Goal: Information Seeking & Learning: Learn about a topic

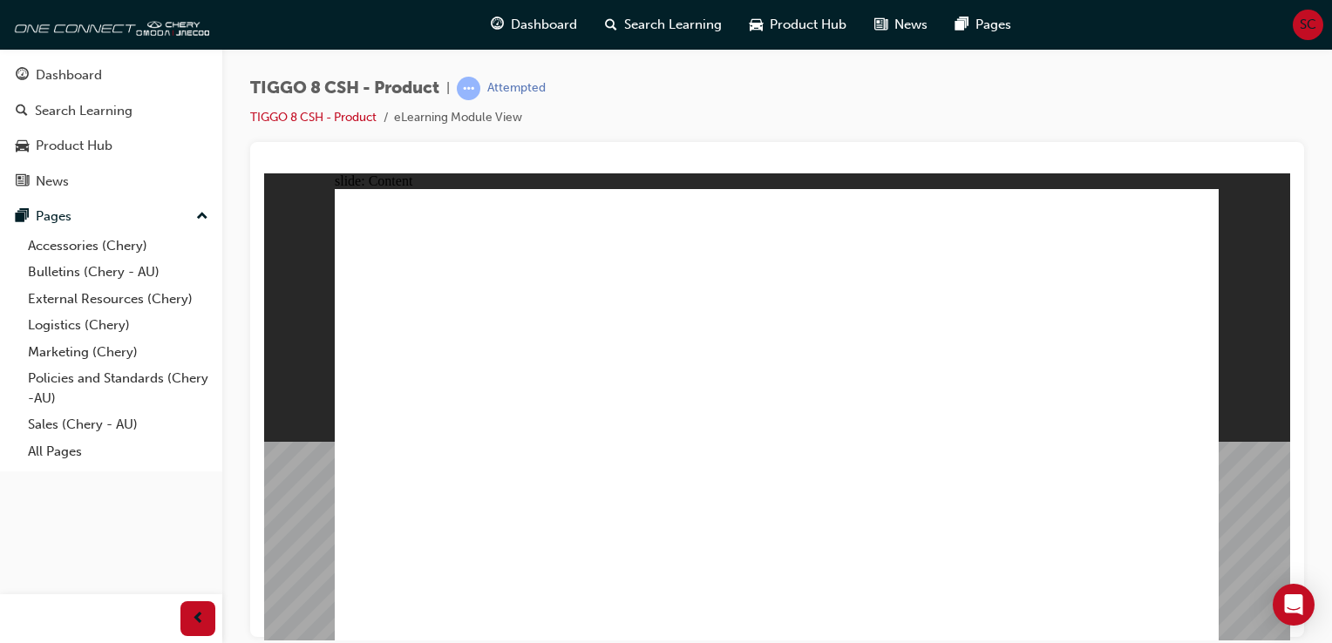
drag, startPoint x: 513, startPoint y: 568, endPoint x: 454, endPoint y: 550, distance: 61.2
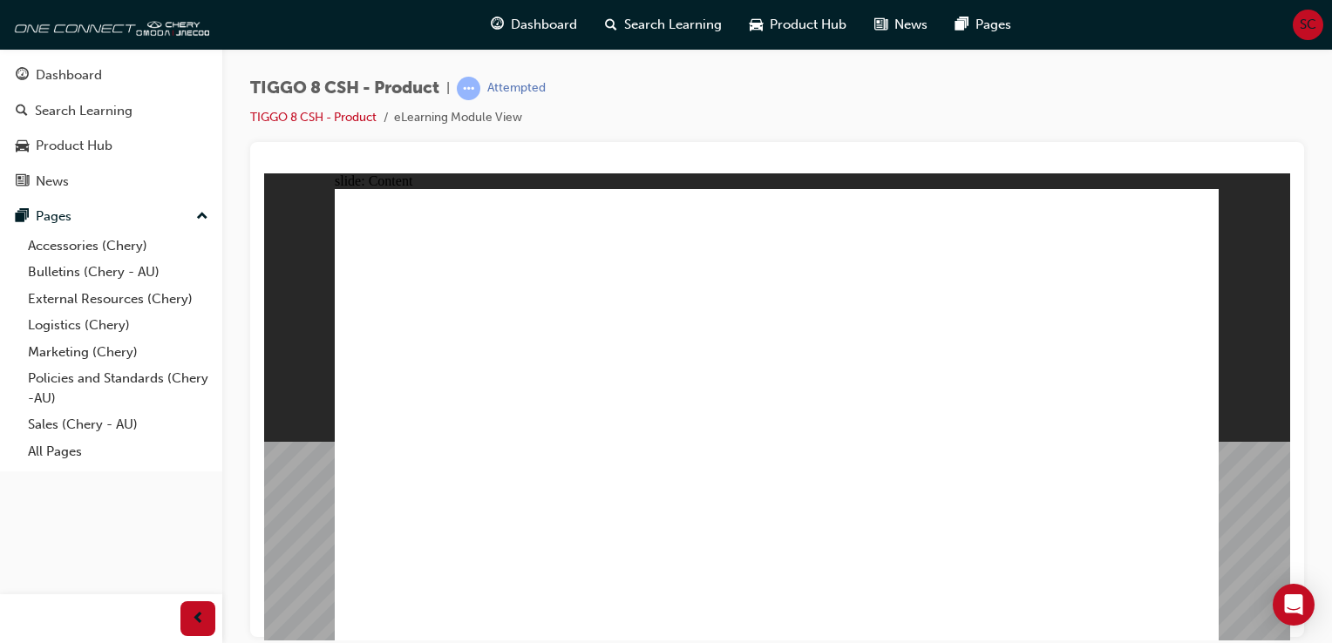
drag, startPoint x: 835, startPoint y: 573, endPoint x: 987, endPoint y: 542, distance: 154.7
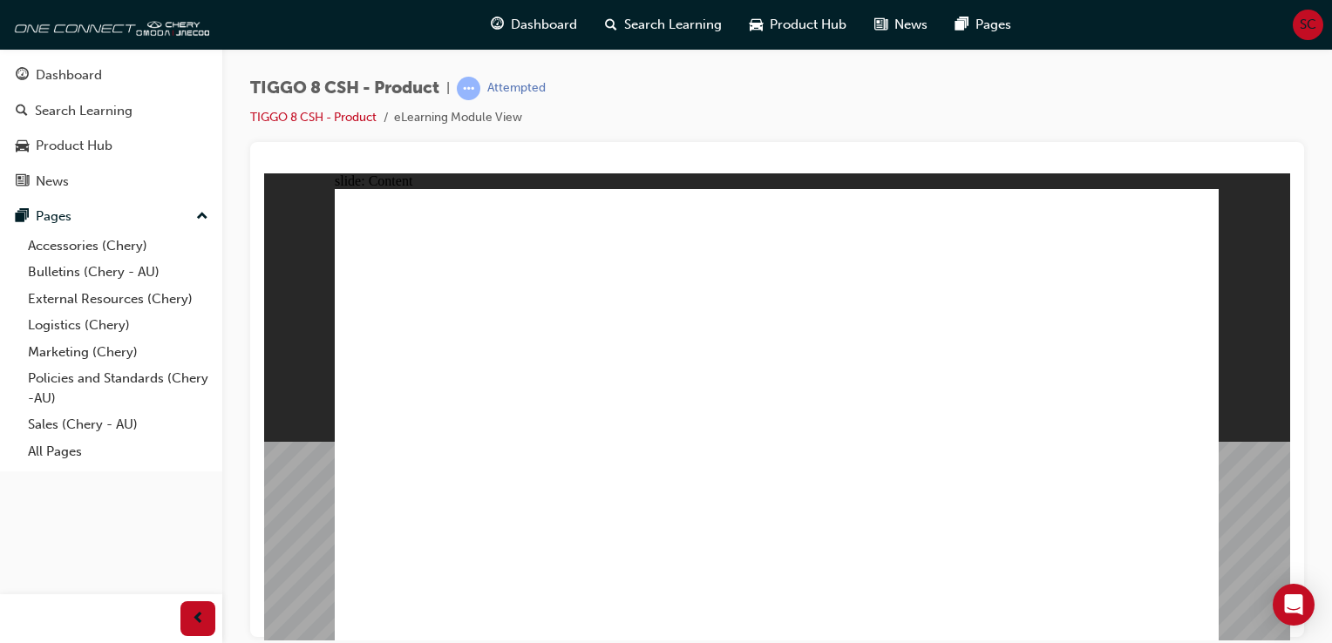
drag, startPoint x: 1203, startPoint y: 223, endPoint x: 1194, endPoint y: 194, distance: 30.3
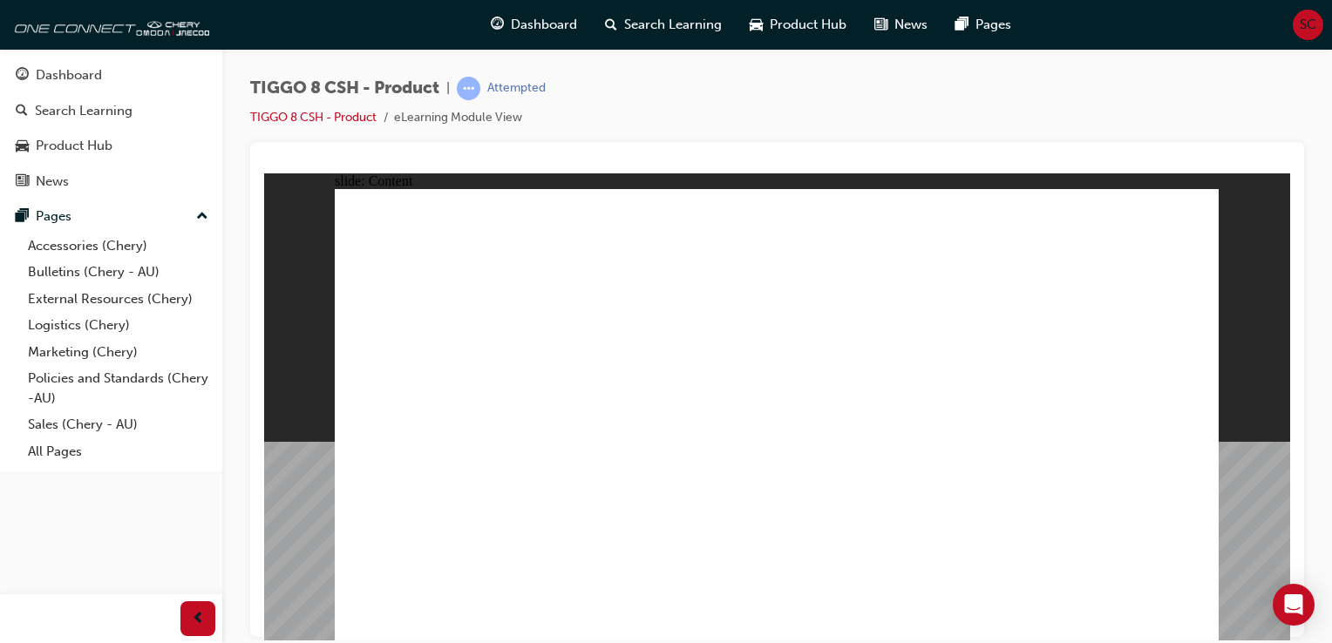
drag, startPoint x: 1193, startPoint y: 233, endPoint x: 572, endPoint y: 688, distance: 769.7
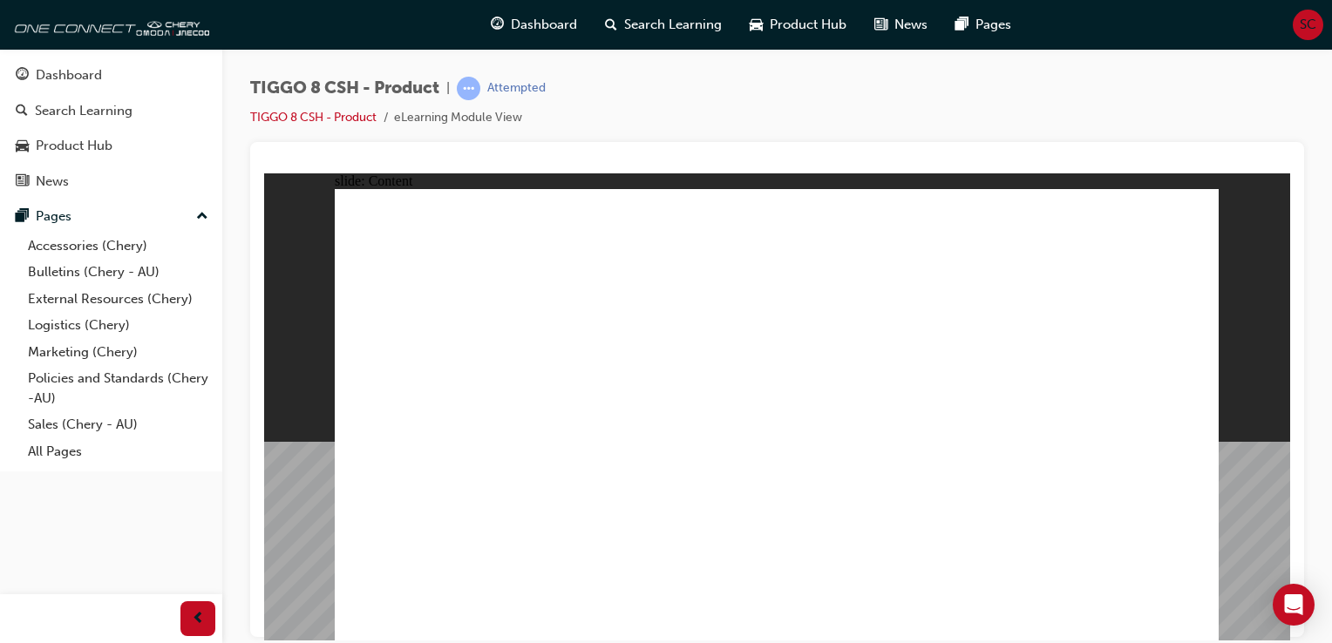
click at [572, 640] on html "AC DC slide: Content Rectangle 1 EV Mode – 120kmph max speed. EV mode will be s…" at bounding box center [777, 406] width 1026 height 467
click at [1154, 160] on div at bounding box center [777, 164] width 1026 height 17
drag, startPoint x: 984, startPoint y: 300, endPoint x: 964, endPoint y: 276, distance: 31.6
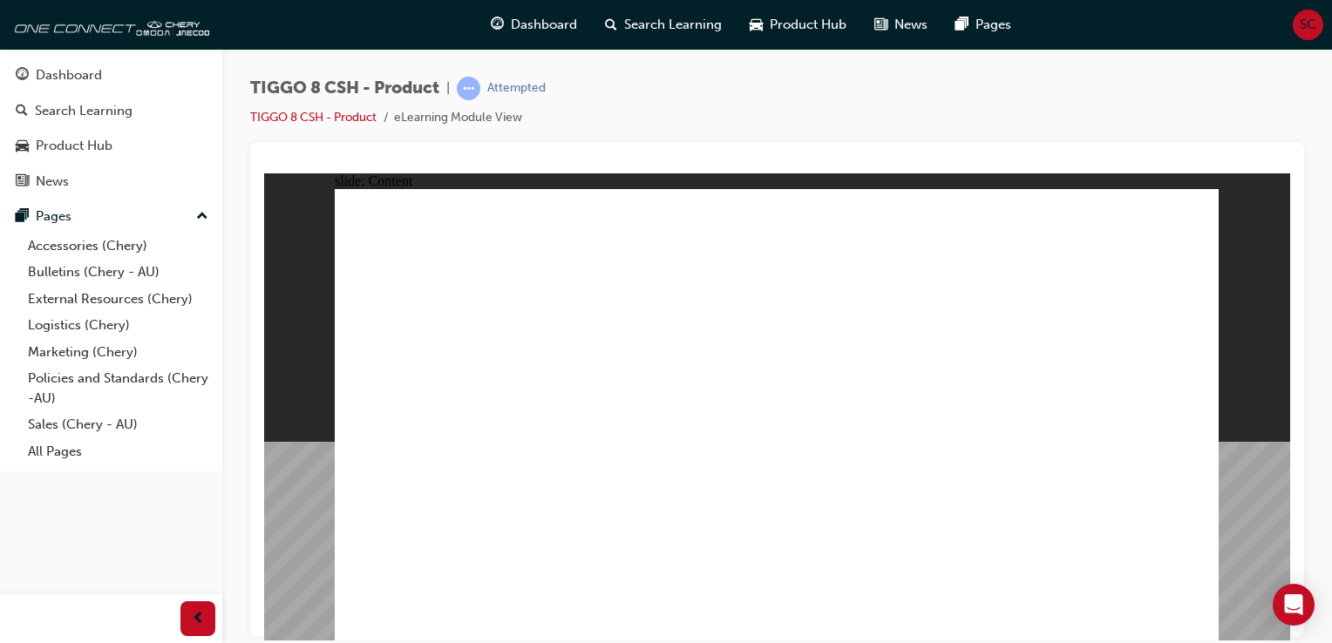
drag, startPoint x: 1185, startPoint y: 224, endPoint x: 962, endPoint y: 688, distance: 514.8
click at [962, 640] on html "AC DC slide: Content Rectangle 1 EV Mode – 120kmph max speed. EV mode will be s…" at bounding box center [777, 406] width 1026 height 467
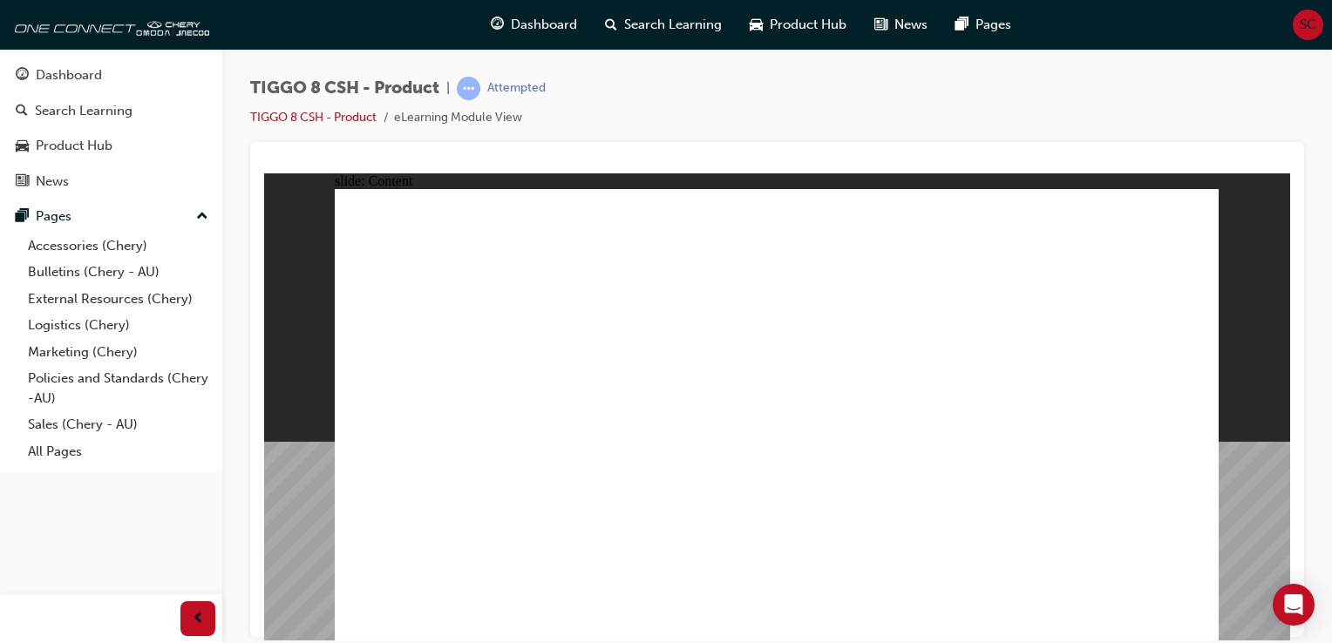
drag, startPoint x: 930, startPoint y: 360, endPoint x: 980, endPoint y: 276, distance: 97.3
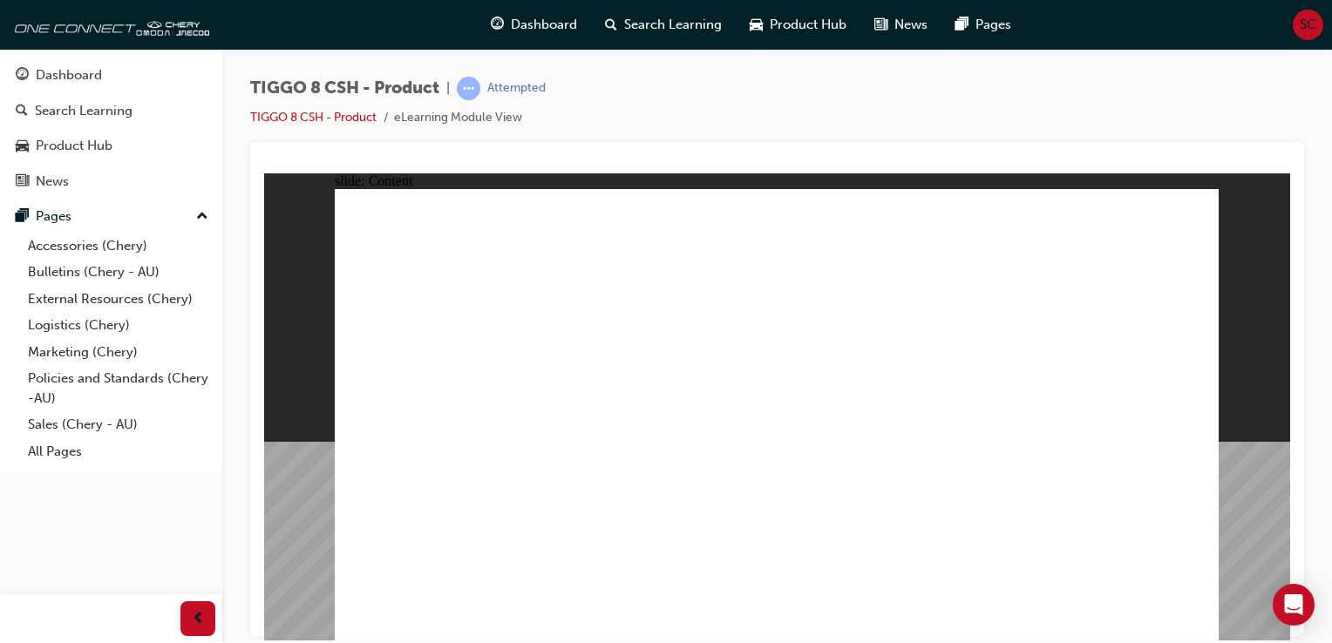
drag, startPoint x: 660, startPoint y: 571, endPoint x: 793, endPoint y: 411, distance: 208.6
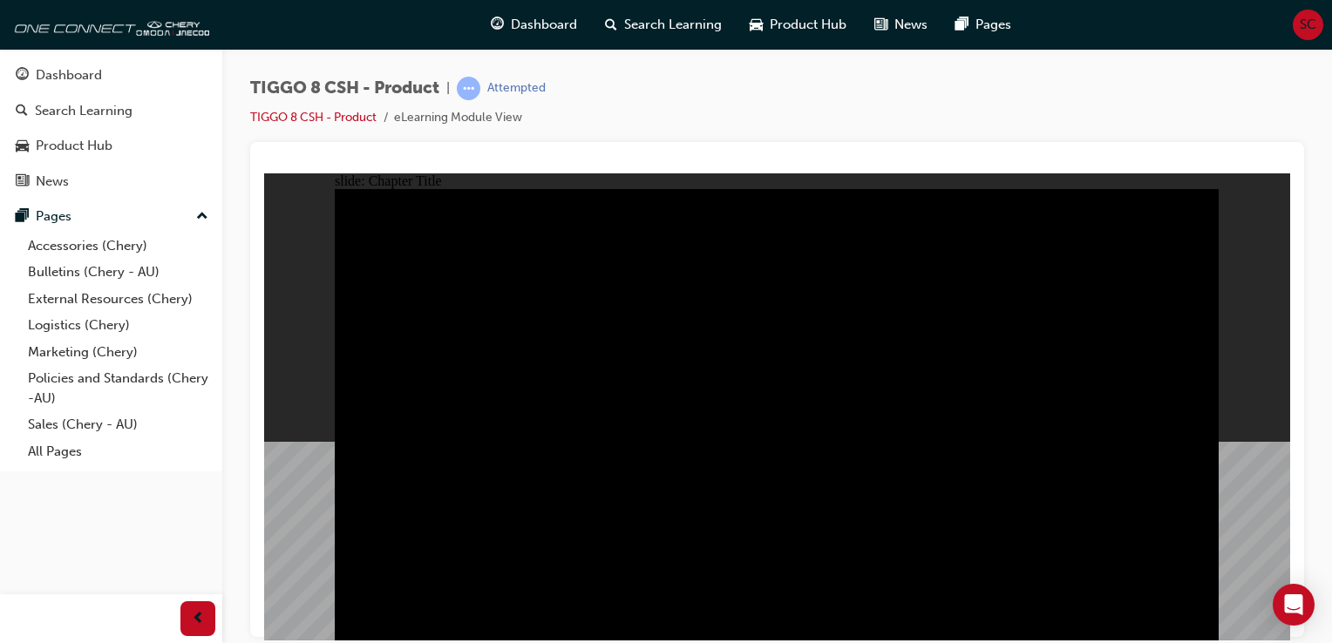
drag, startPoint x: 839, startPoint y: 537, endPoint x: 793, endPoint y: 502, distance: 57.9
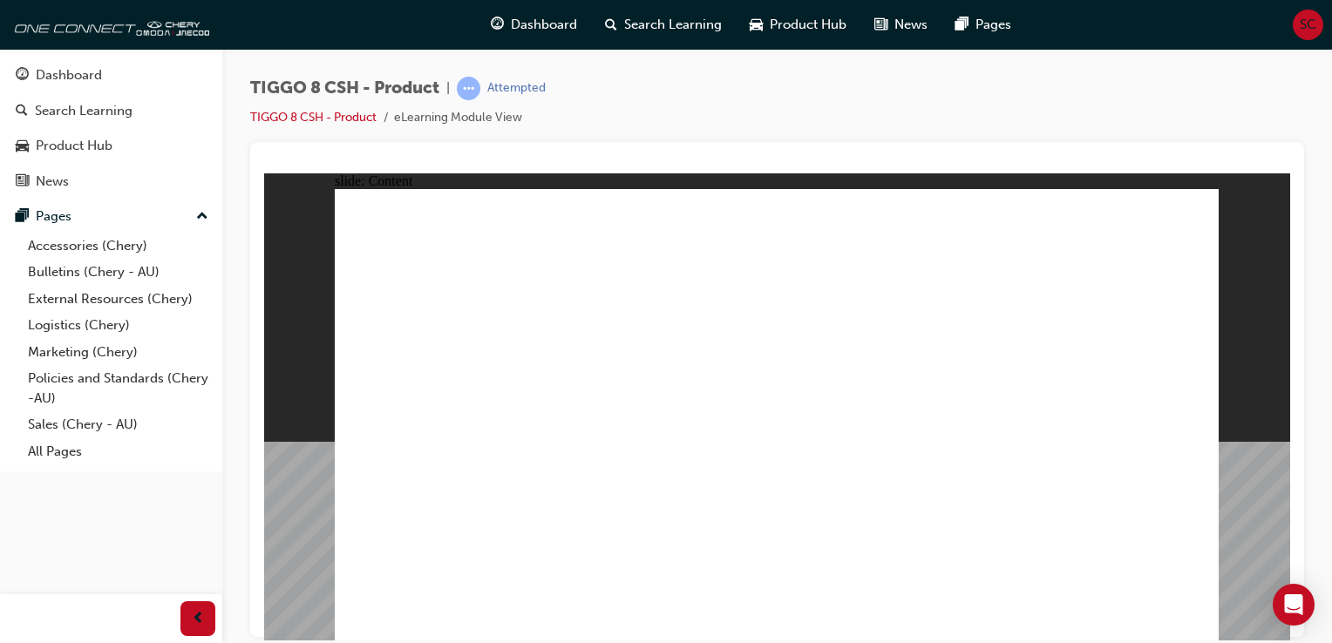
drag, startPoint x: 1085, startPoint y: 452, endPoint x: 1084, endPoint y: 465, distance: 13.1
drag, startPoint x: 980, startPoint y: 566, endPoint x: 1186, endPoint y: 546, distance: 206.7
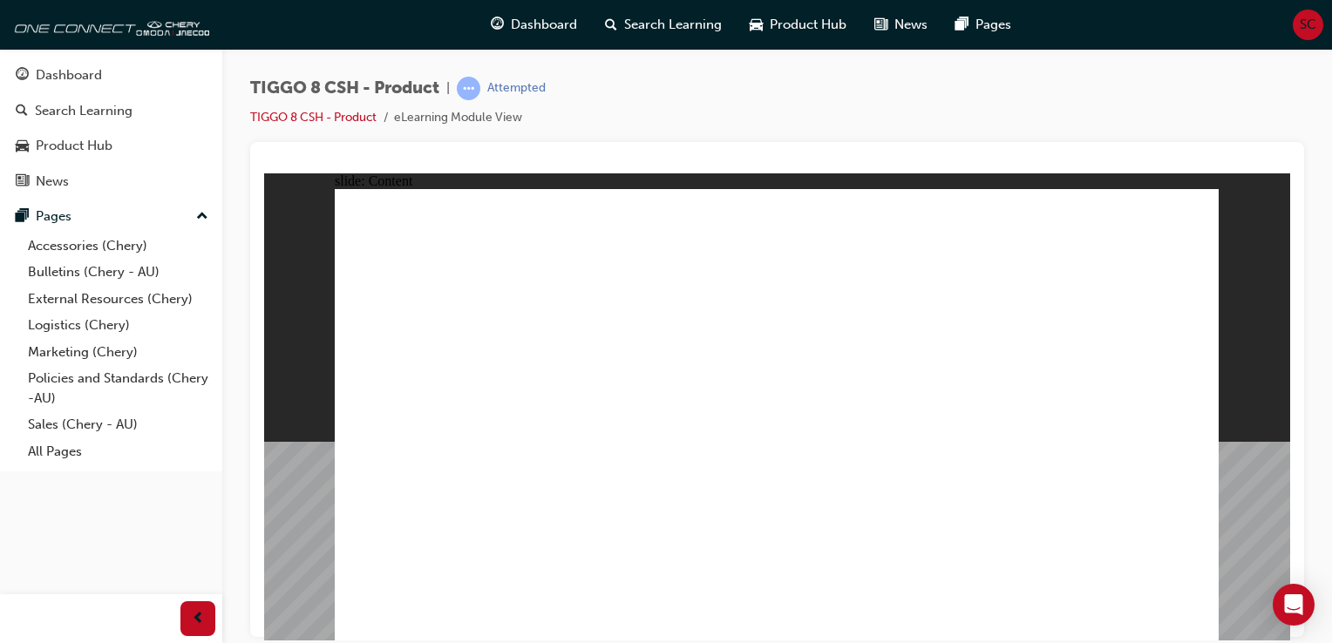
drag, startPoint x: 934, startPoint y: 562, endPoint x: 924, endPoint y: 564, distance: 9.7
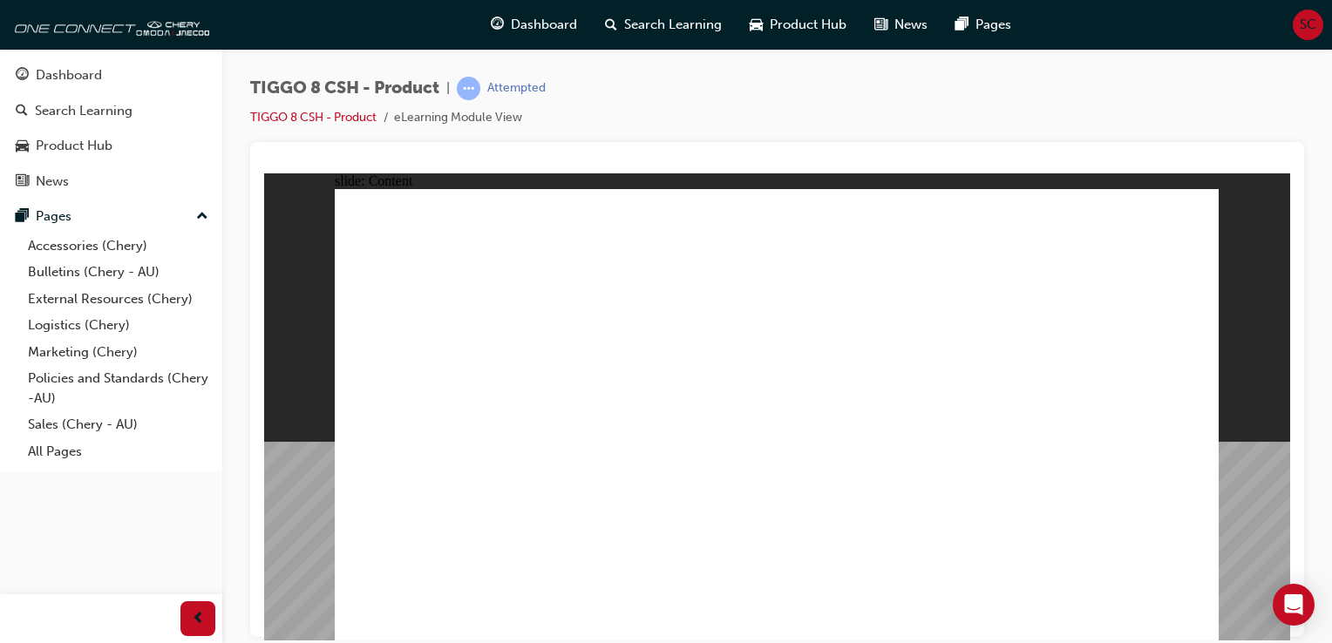
drag, startPoint x: 609, startPoint y: 408, endPoint x: 517, endPoint y: 478, distance: 115.1
drag, startPoint x: 517, startPoint y: 478, endPoint x: 743, endPoint y: 451, distance: 227.4
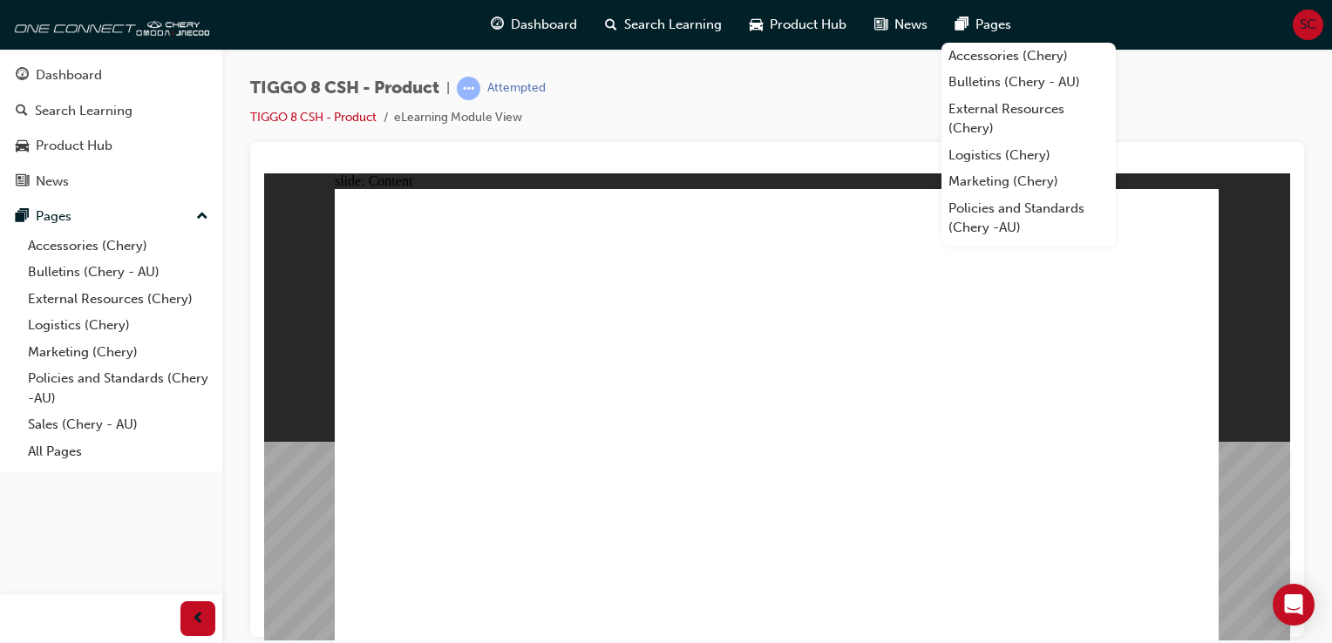
drag, startPoint x: 645, startPoint y: 568, endPoint x: 630, endPoint y: 565, distance: 16.1
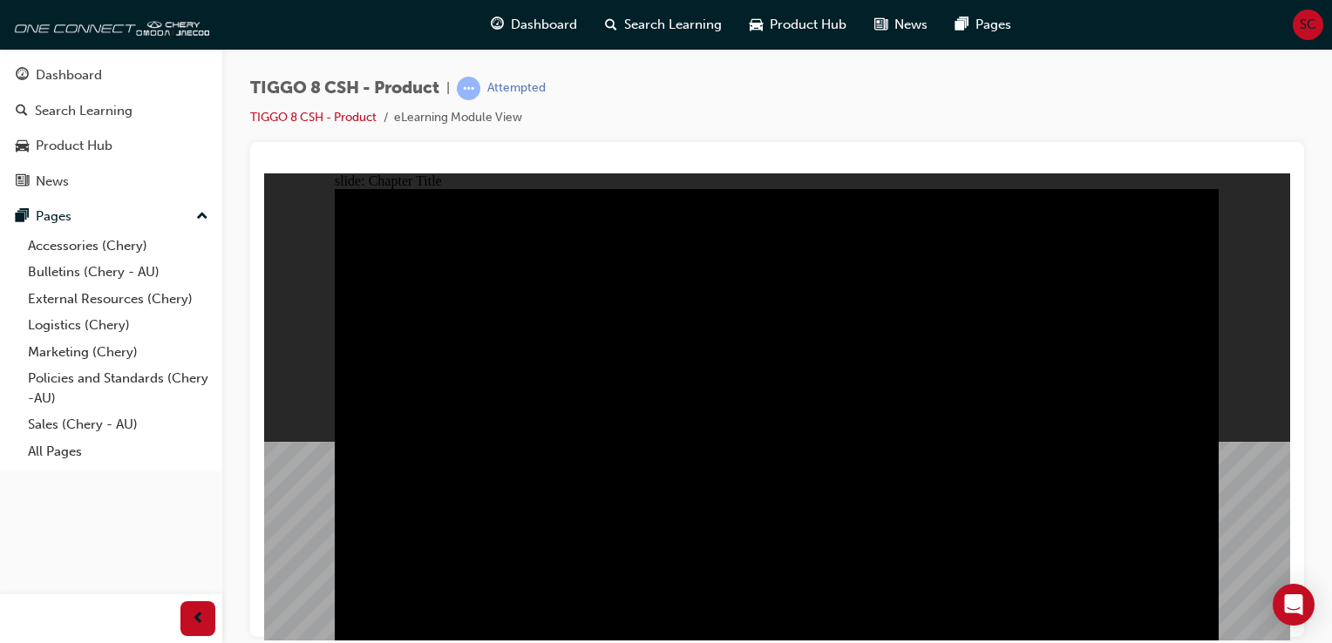
radio input "true"
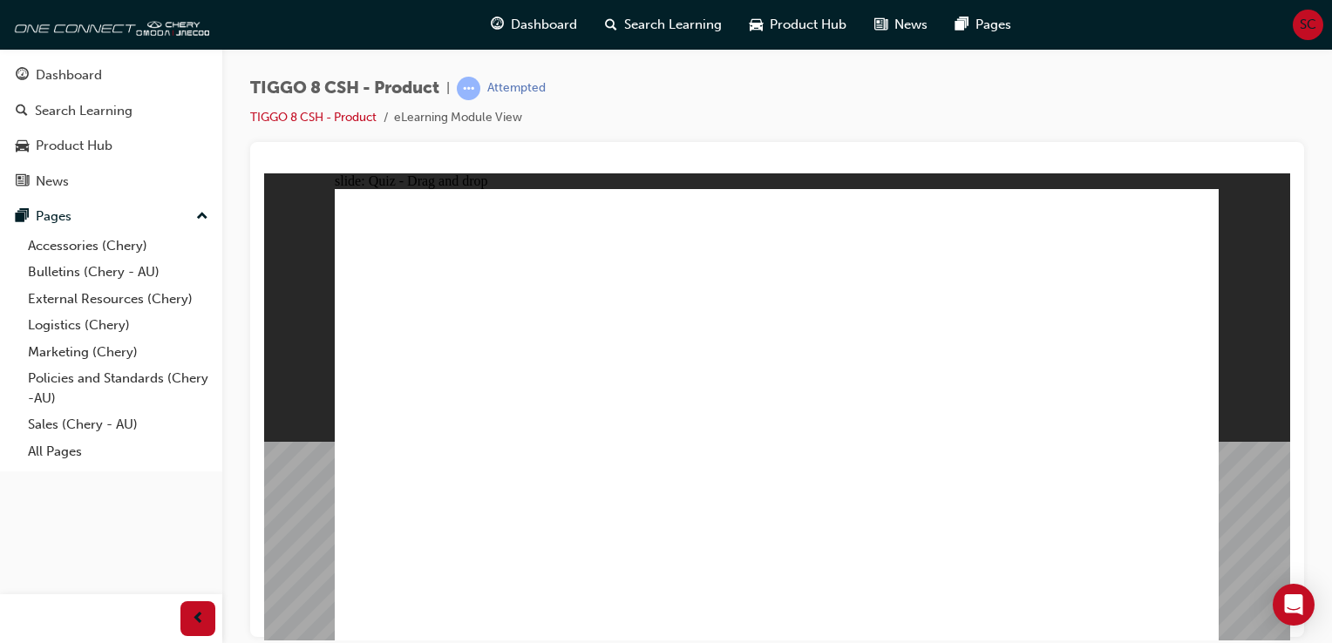
drag, startPoint x: 1036, startPoint y: 321, endPoint x: 1140, endPoint y: 431, distance: 151.7
drag, startPoint x: 959, startPoint y: 221, endPoint x: 463, endPoint y: 429, distance: 538.1
drag, startPoint x: 744, startPoint y: 241, endPoint x: 632, endPoint y: 441, distance: 229.5
drag, startPoint x: 832, startPoint y: 312, endPoint x: 904, endPoint y: 436, distance: 143.4
drag, startPoint x: 899, startPoint y: 385, endPoint x: 745, endPoint y: 430, distance: 159.8
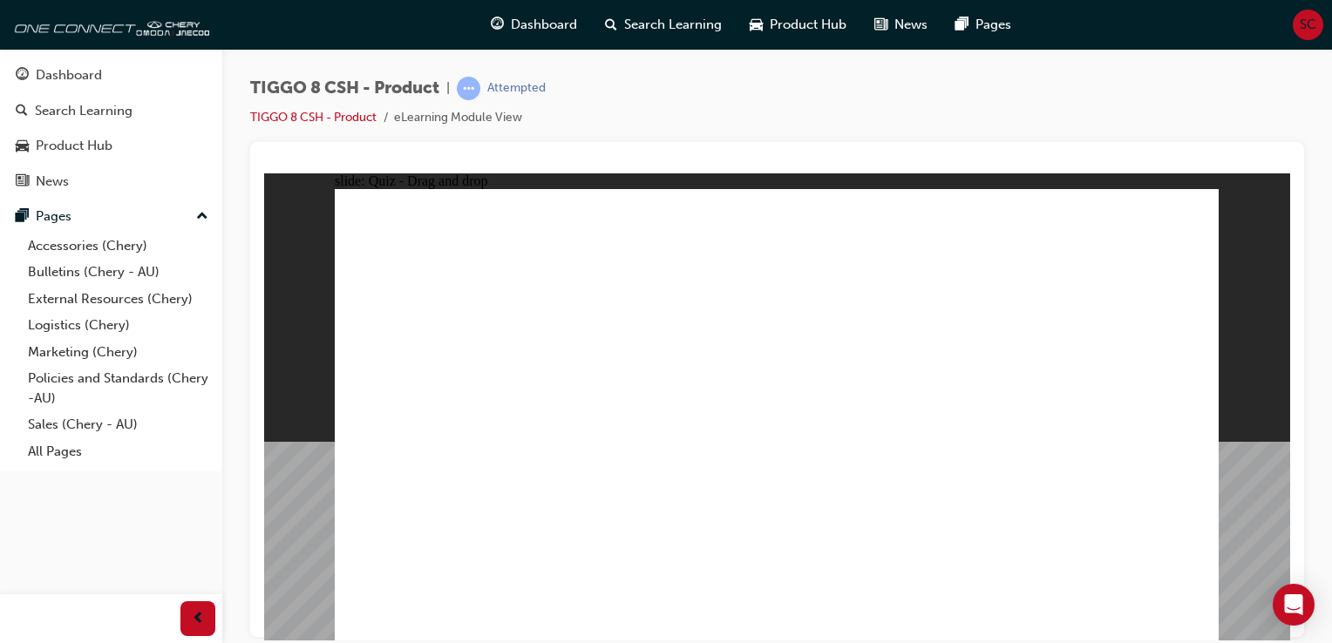
checkbox input "true"
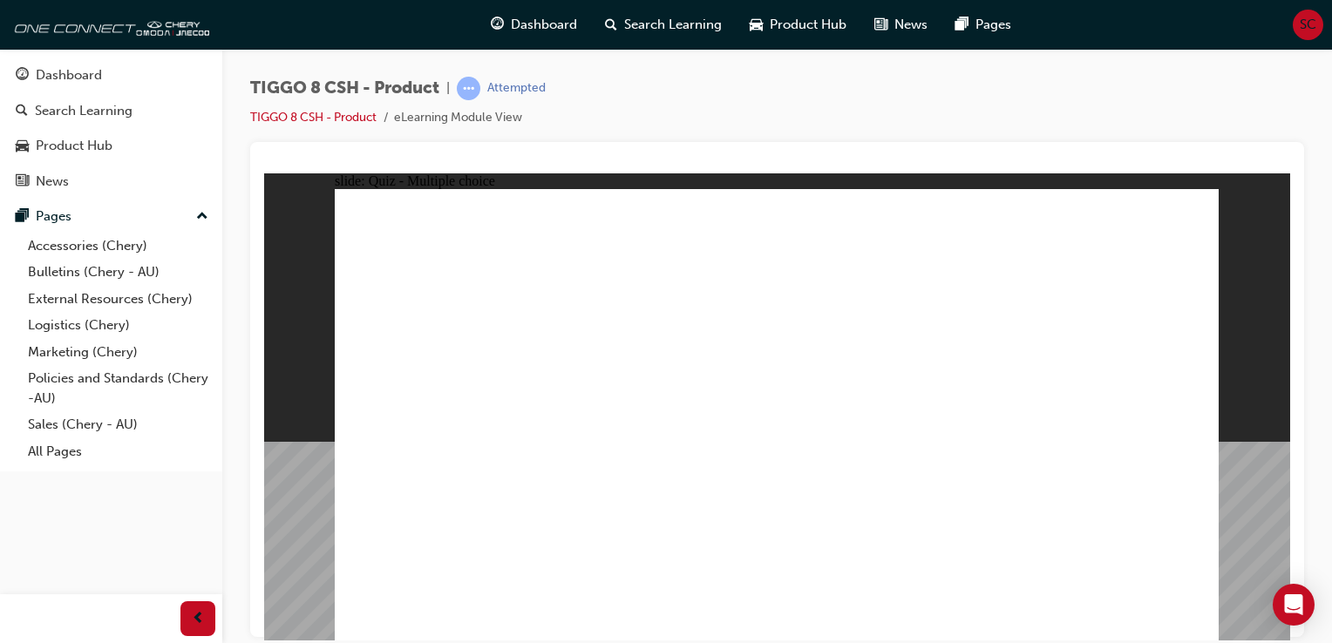
radio input "true"
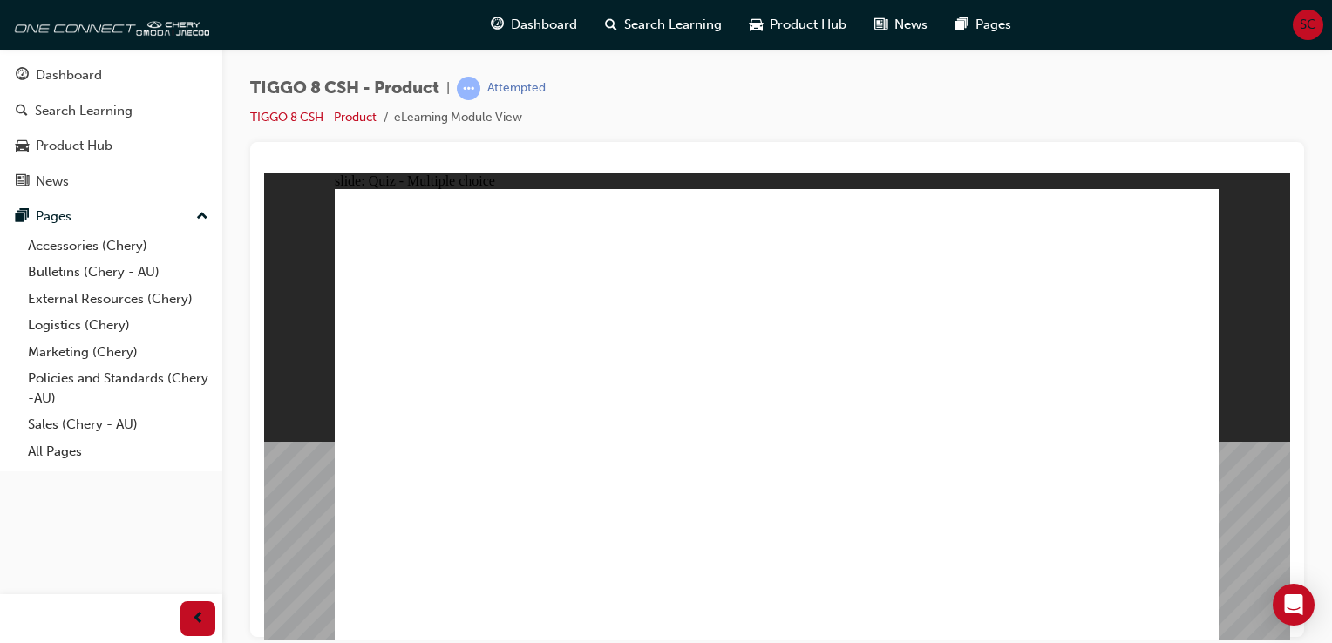
drag, startPoint x: 779, startPoint y: 244, endPoint x: 895, endPoint y: 447, distance: 234.4
drag, startPoint x: 946, startPoint y: 227, endPoint x: 852, endPoint y: 467, distance: 258.4
drag, startPoint x: 919, startPoint y: 310, endPoint x: 551, endPoint y: 458, distance: 396.3
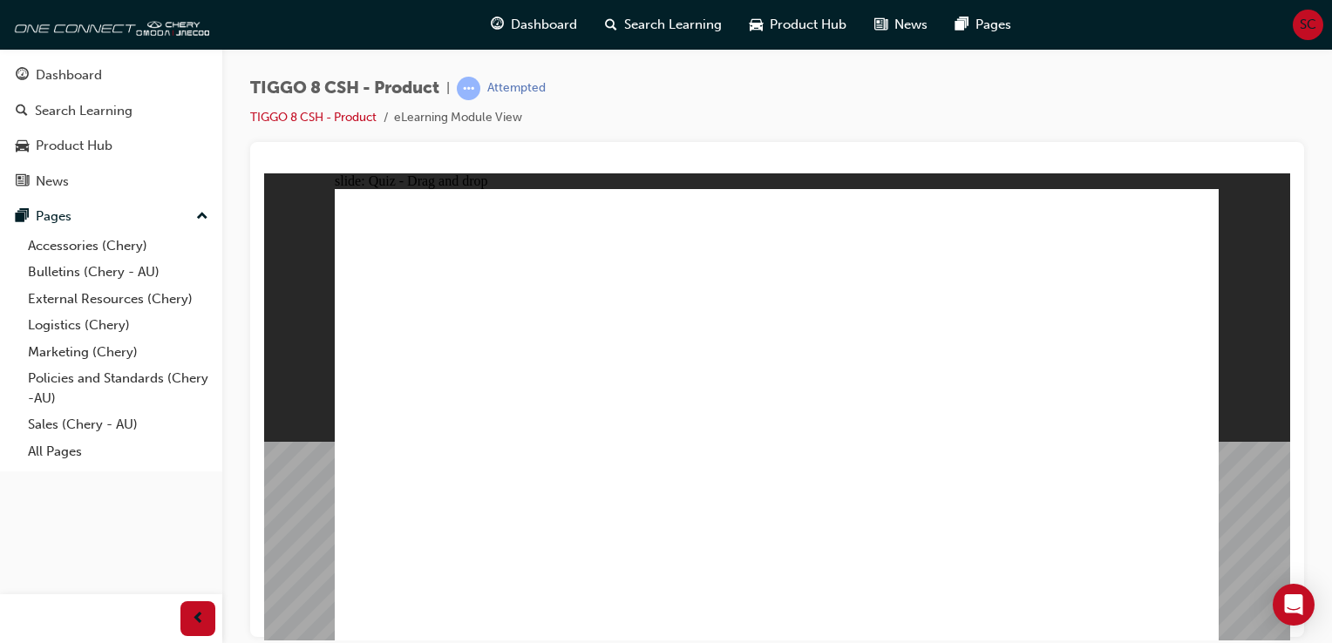
drag, startPoint x: 790, startPoint y: 265, endPoint x: 846, endPoint y: 481, distance: 223.3
drag, startPoint x: 1133, startPoint y: 266, endPoint x: 570, endPoint y: 459, distance: 594.7
drag, startPoint x: 914, startPoint y: 283, endPoint x: 514, endPoint y: 476, distance: 444.2
drag, startPoint x: 916, startPoint y: 269, endPoint x: 954, endPoint y: 520, distance: 253.0
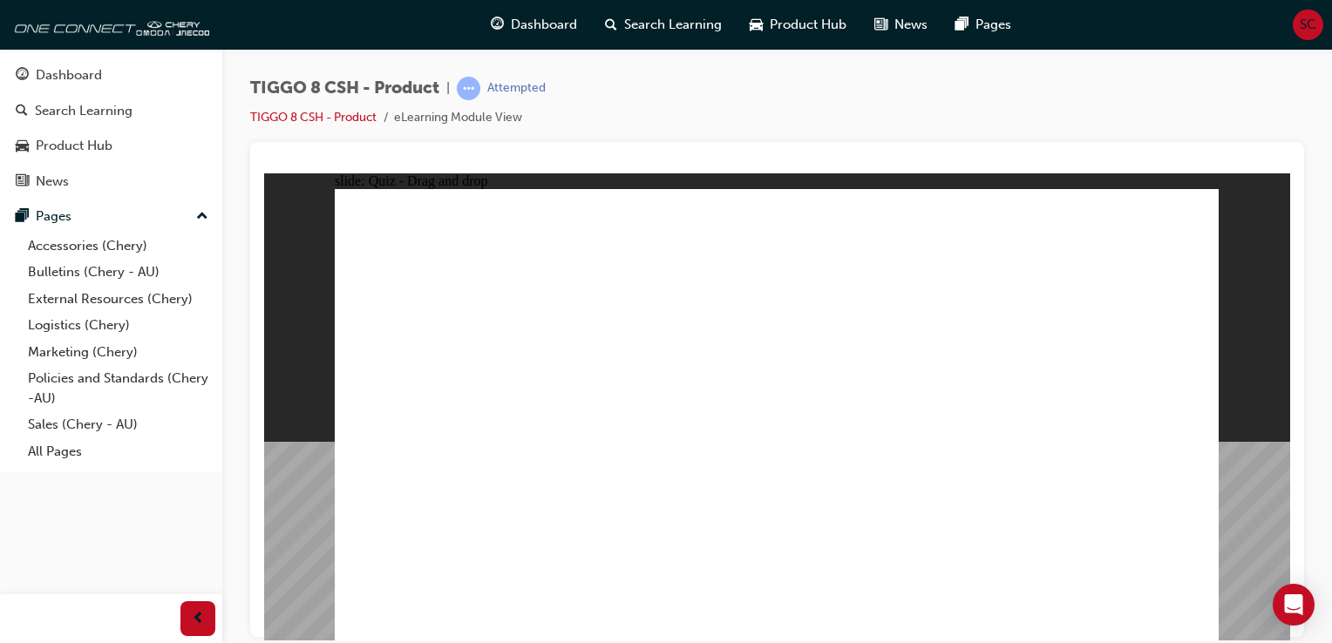
drag, startPoint x: 820, startPoint y: 317, endPoint x: 828, endPoint y: 345, distance: 29.0
drag, startPoint x: 931, startPoint y: 295, endPoint x: 533, endPoint y: 451, distance: 427.9
drag, startPoint x: 1124, startPoint y: 235, endPoint x: 871, endPoint y: 540, distance: 395.6
drag, startPoint x: 1112, startPoint y: 268, endPoint x: 608, endPoint y: 499, distance: 554.4
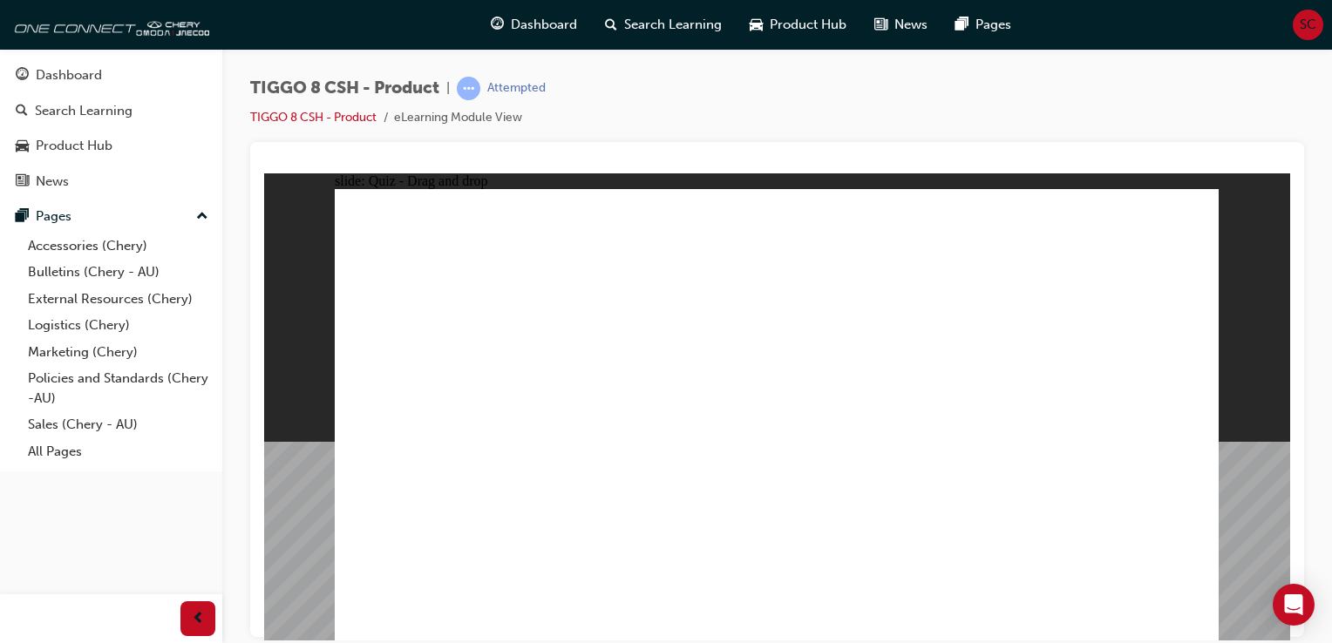
drag, startPoint x: 938, startPoint y: 293, endPoint x: 1009, endPoint y: 516, distance: 234.1
drag, startPoint x: 1142, startPoint y: 259, endPoint x: 902, endPoint y: 523, distance: 356.8
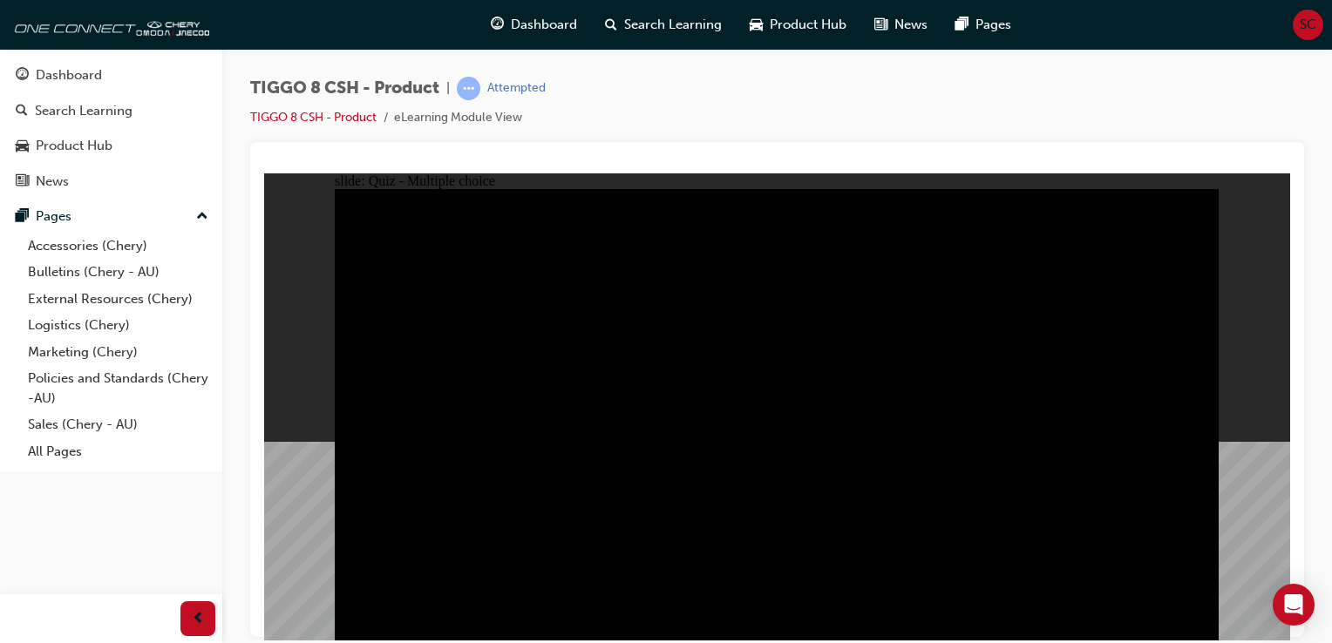
radio input "true"
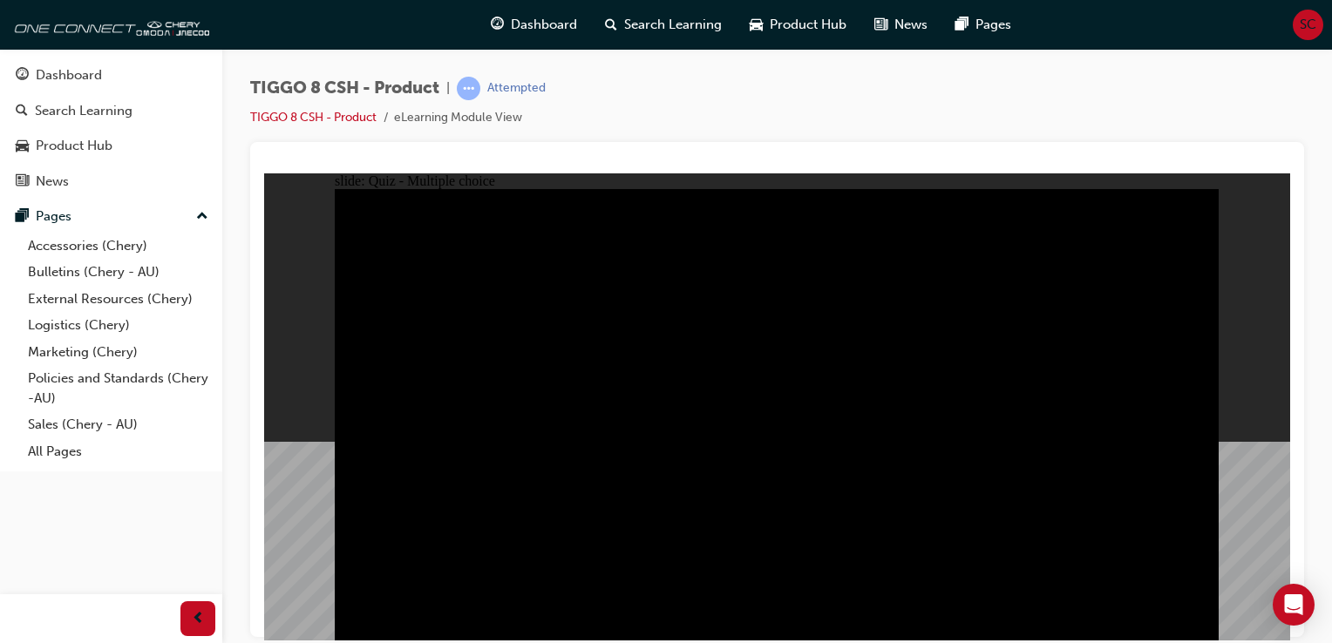
radio input "true"
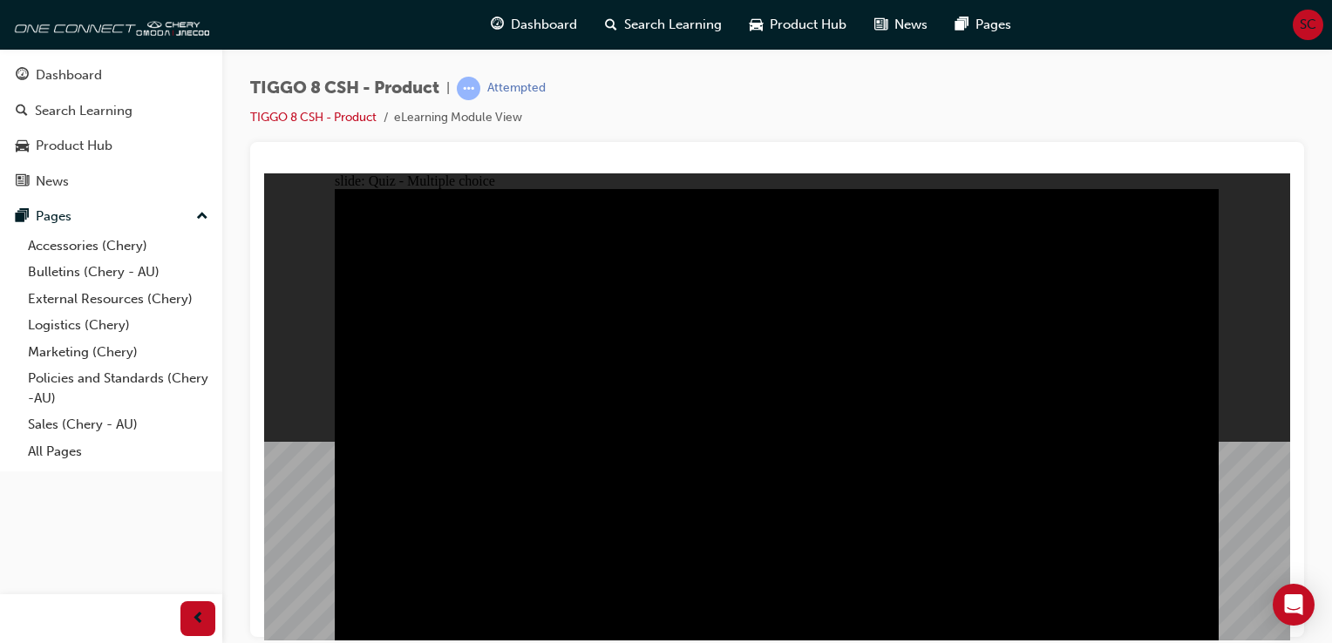
checkbox input "true"
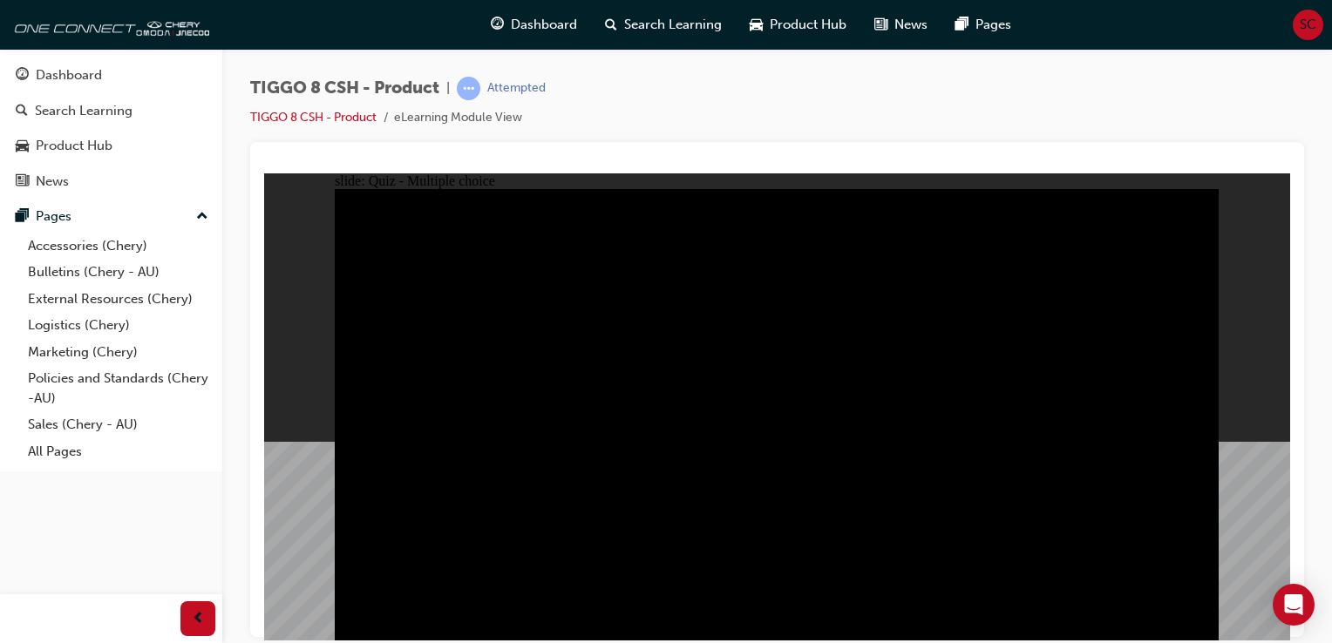
checkbox input "true"
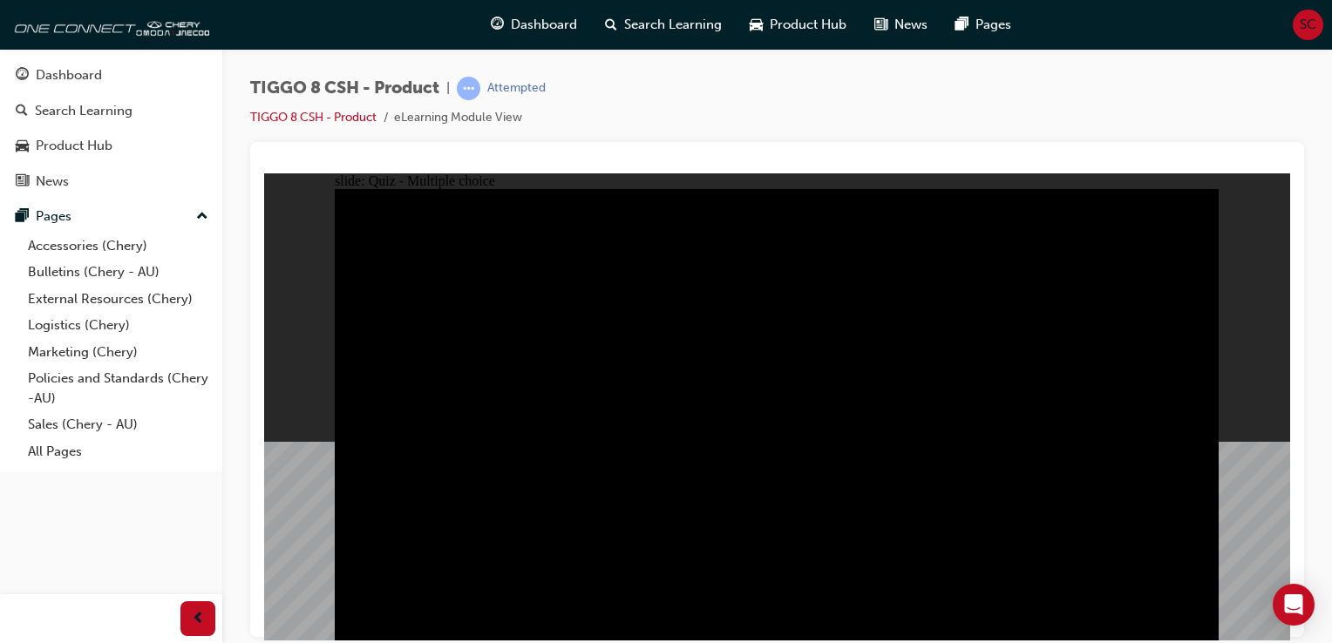
checkbox input "true"
drag, startPoint x: 802, startPoint y: 460, endPoint x: 787, endPoint y: 494, distance: 37.1
